Goal: Information Seeking & Learning: Learn about a topic

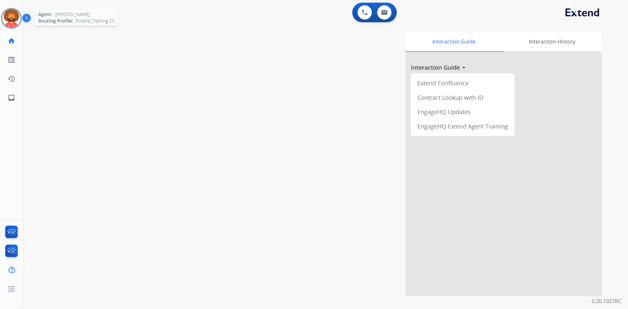
click at [15, 20] on img at bounding box center [11, 18] width 18 height 18
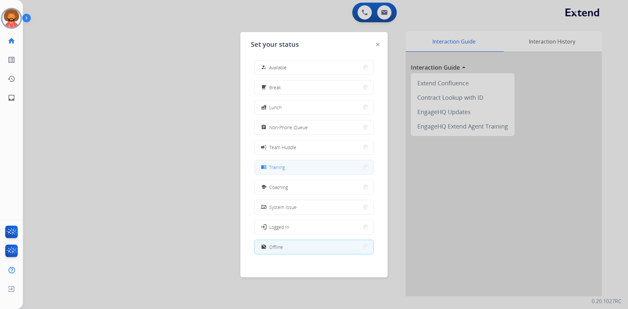
click at [274, 171] on div "menu_book Training" at bounding box center [272, 167] width 25 height 8
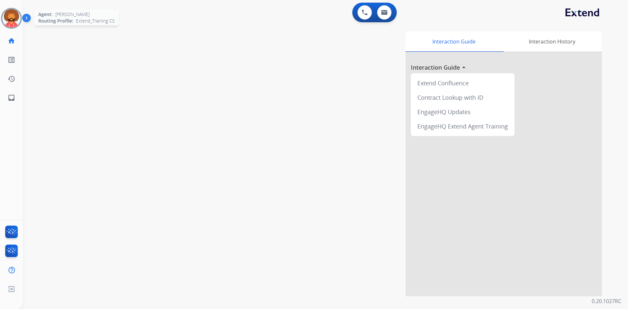
click at [14, 17] on img at bounding box center [11, 18] width 18 height 18
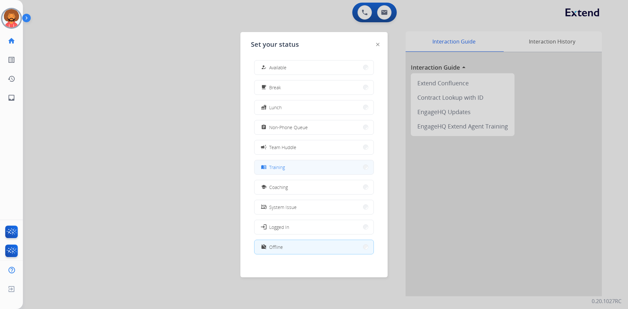
click at [291, 171] on button "menu_book Training" at bounding box center [314, 167] width 119 height 14
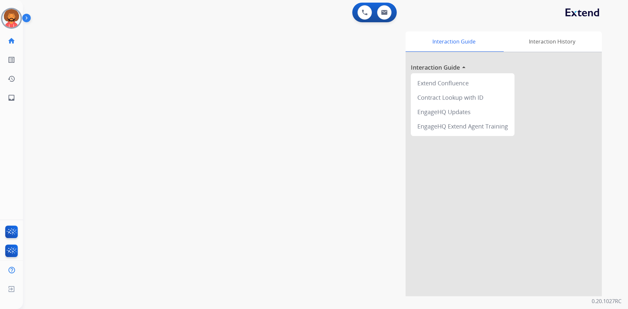
click at [214, 48] on div "swap_horiz Break voice bridge close_fullscreen Connect 3-Way Call merge_type Se…" at bounding box center [318, 160] width 590 height 273
click at [12, 20] on img at bounding box center [11, 18] width 18 height 18
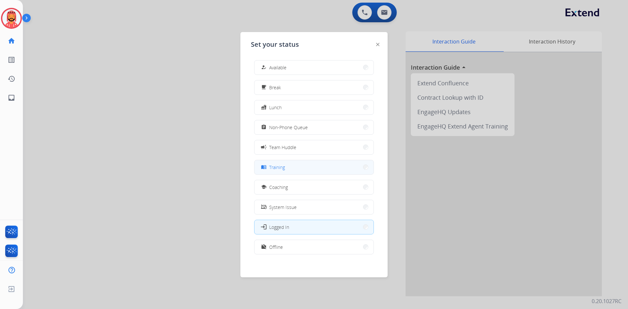
click at [285, 166] on span "Training" at bounding box center [277, 167] width 16 height 7
